Goal: Task Accomplishment & Management: Manage account settings

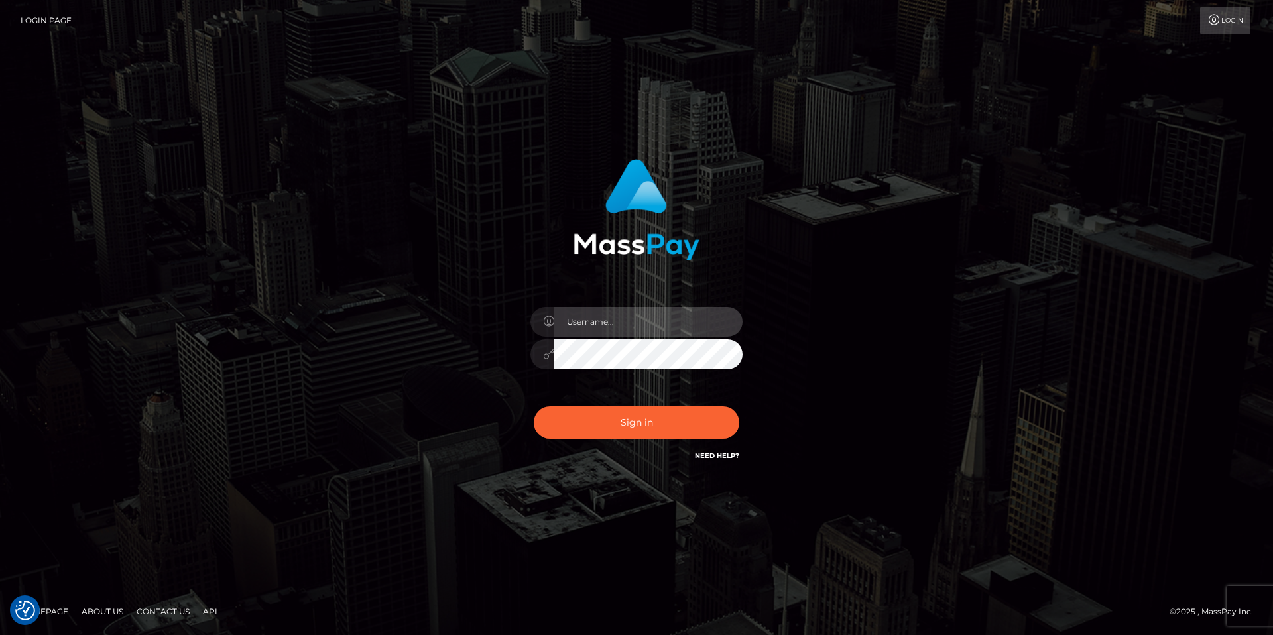
click at [609, 330] on input "text" at bounding box center [648, 322] width 188 height 30
type input "taylar.live"
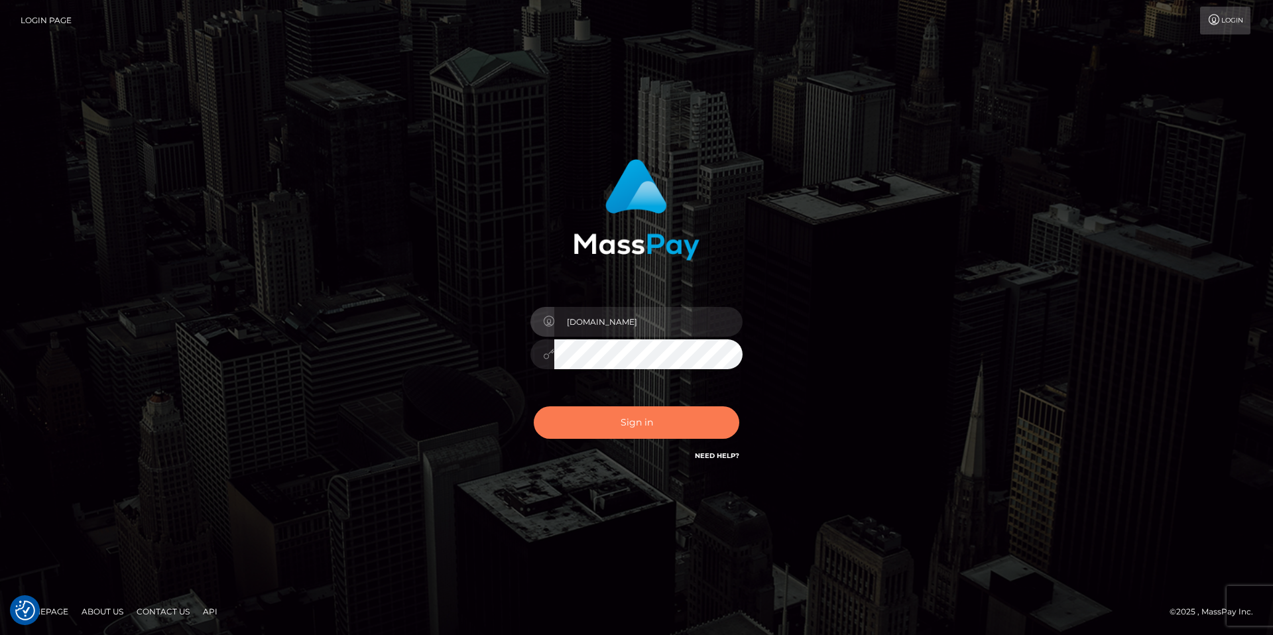
click at [607, 425] on button "Sign in" at bounding box center [637, 422] width 206 height 32
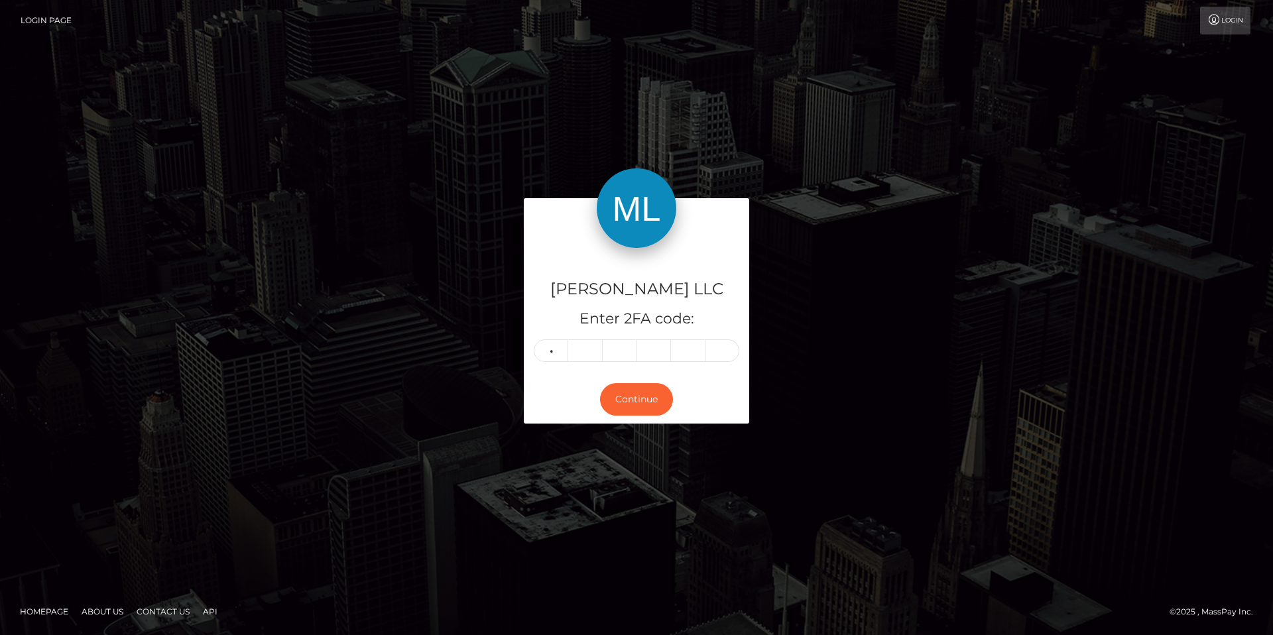
type input "9"
type input "1"
type input "8"
type input "7"
type input "6"
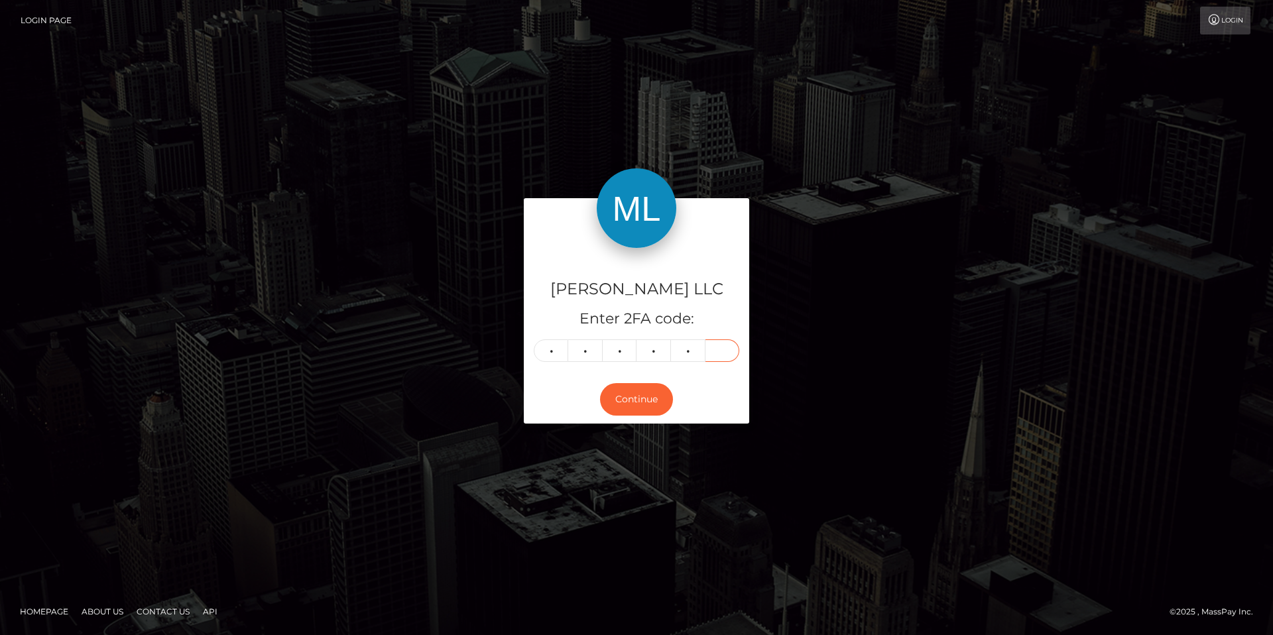
type input "0"
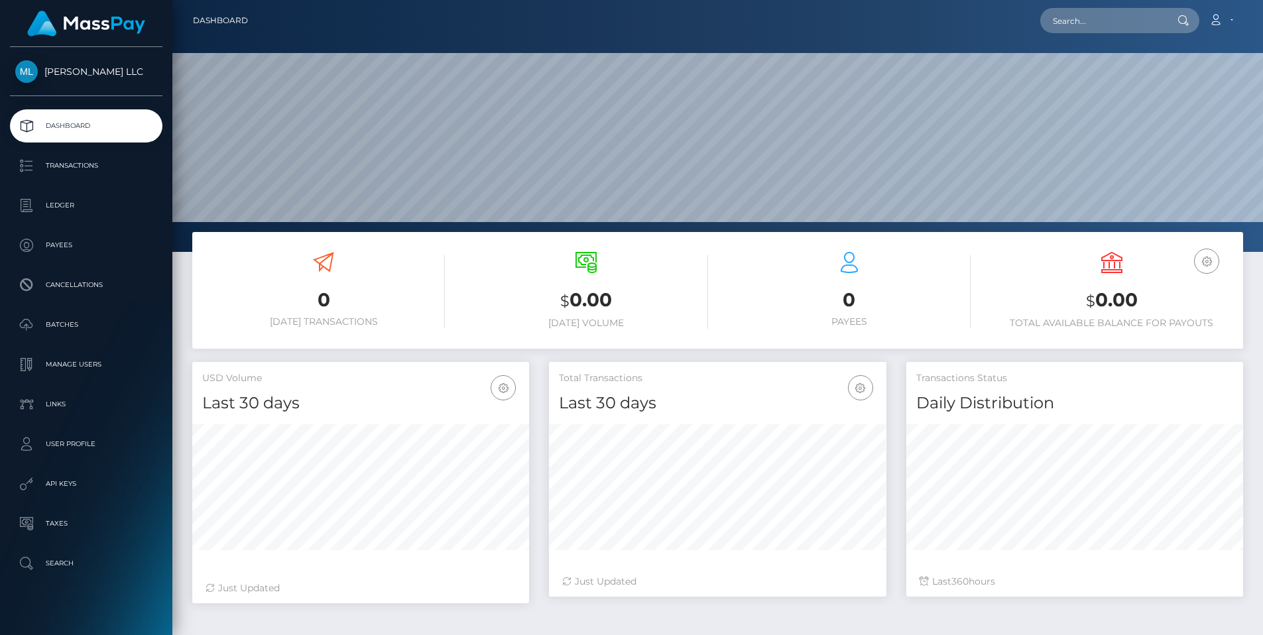
scroll to position [235, 338]
click at [66, 455] on link "User Profile" at bounding box center [86, 444] width 153 height 33
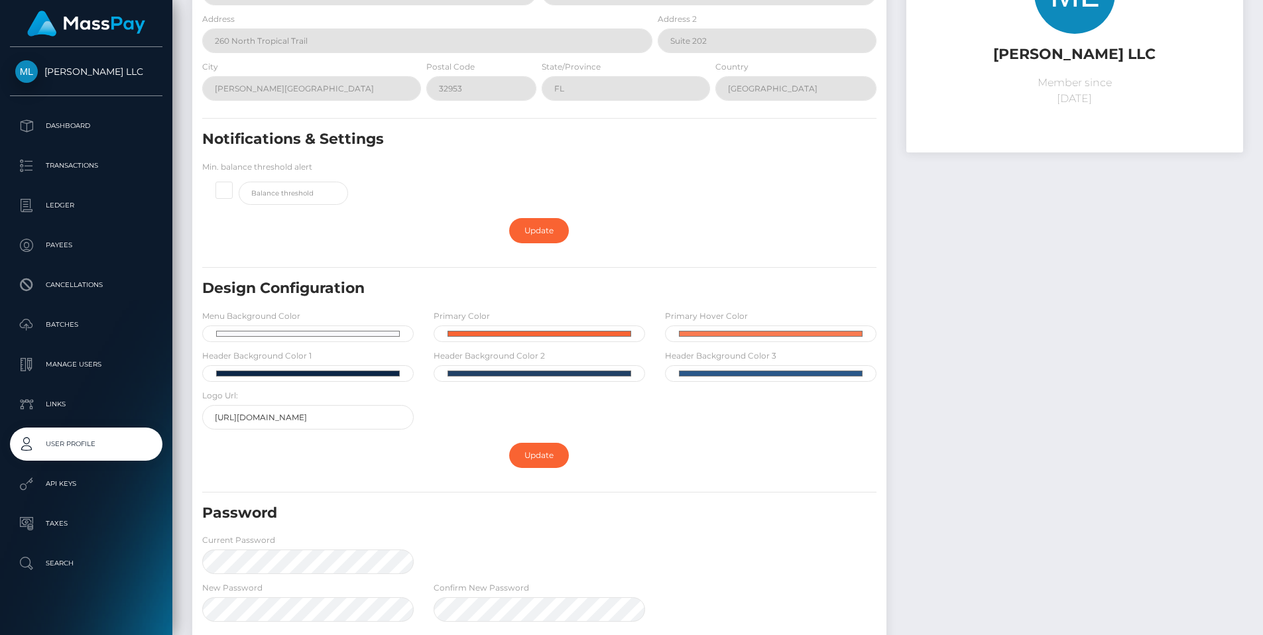
scroll to position [165, 0]
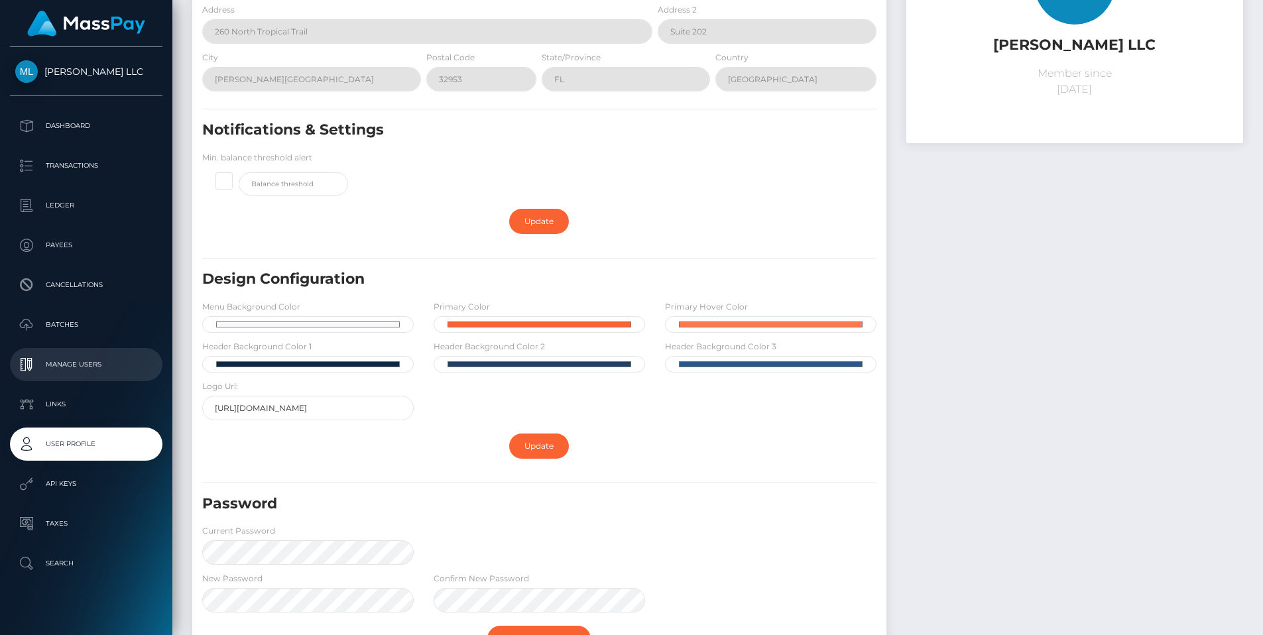
click at [83, 368] on p "Manage Users" at bounding box center [86, 365] width 142 height 20
